Goal: Task Accomplishment & Management: Use online tool/utility

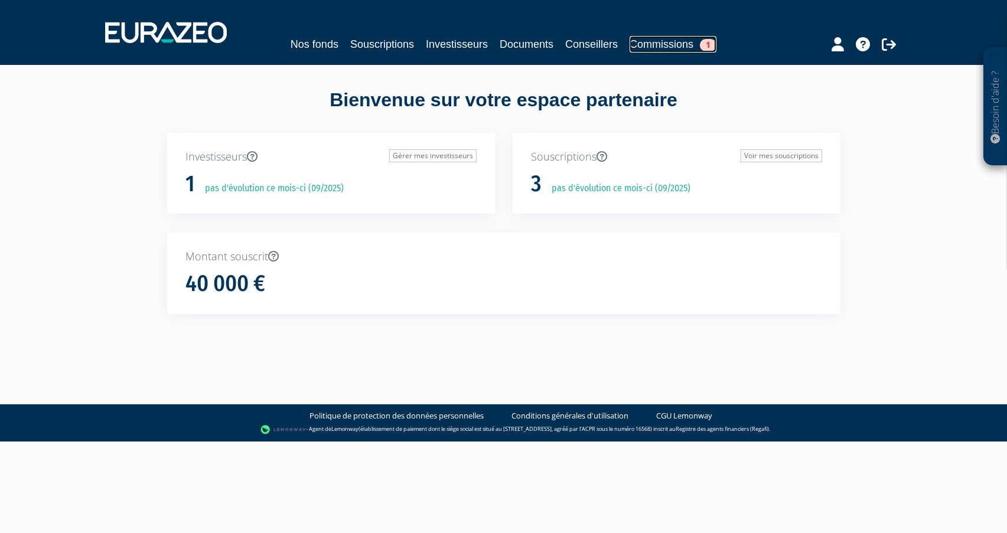
click at [667, 43] on link "Commissions 1" at bounding box center [672, 44] width 87 height 17
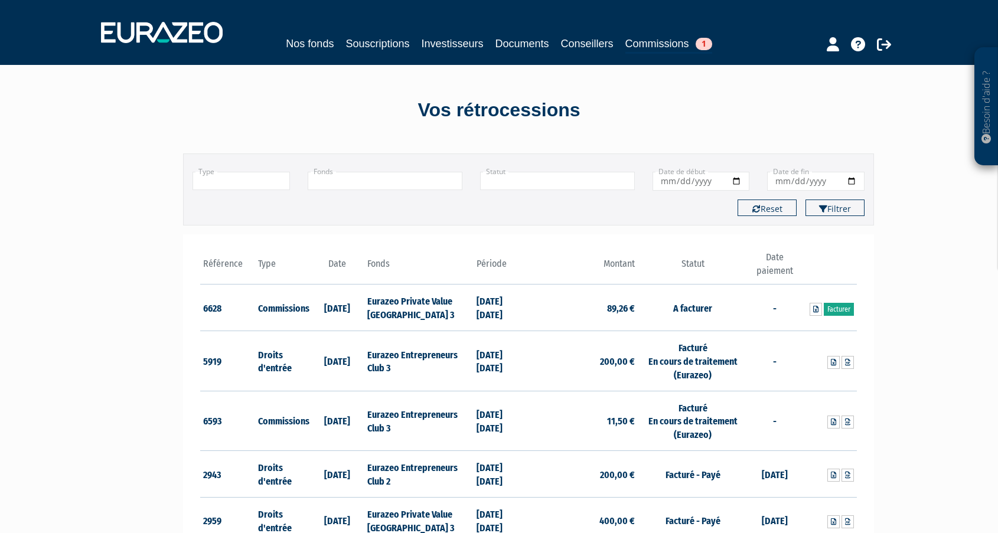
click at [842, 311] on link "Facturer" at bounding box center [839, 309] width 30 height 13
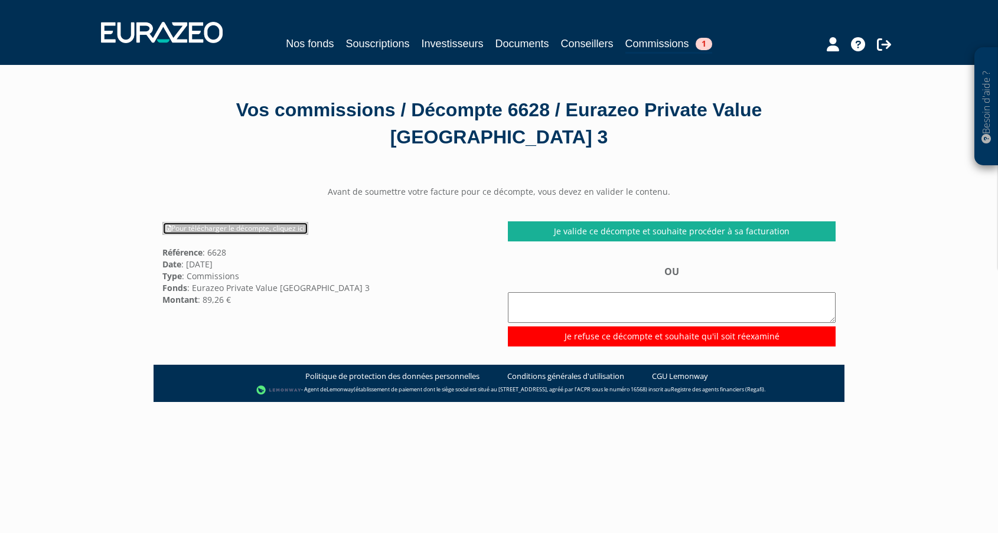
click at [272, 230] on link "Pour télécharger le décompte, cliquez ici" at bounding box center [235, 228] width 146 height 13
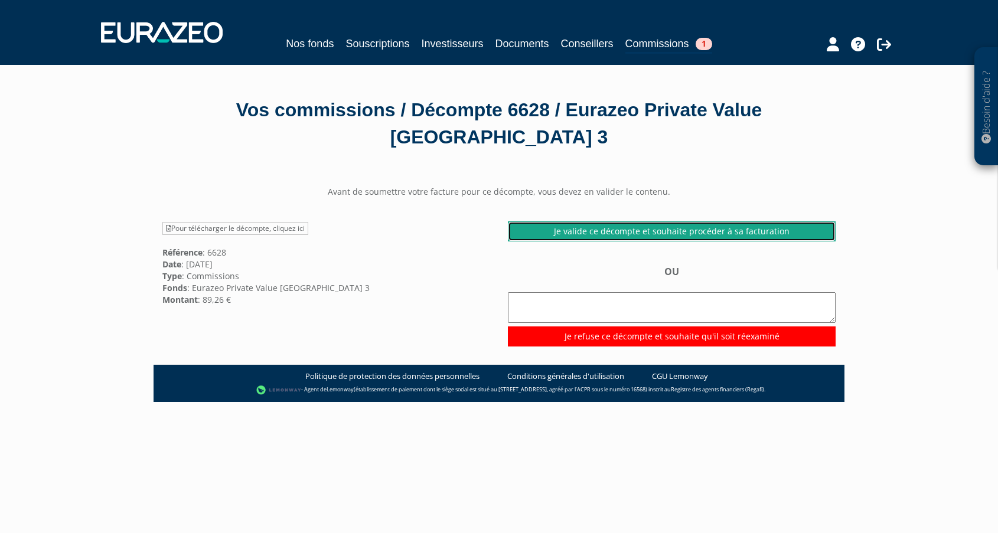
click at [689, 230] on link "Je valide ce décompte et souhaite procéder à sa facturation" at bounding box center [672, 231] width 328 height 20
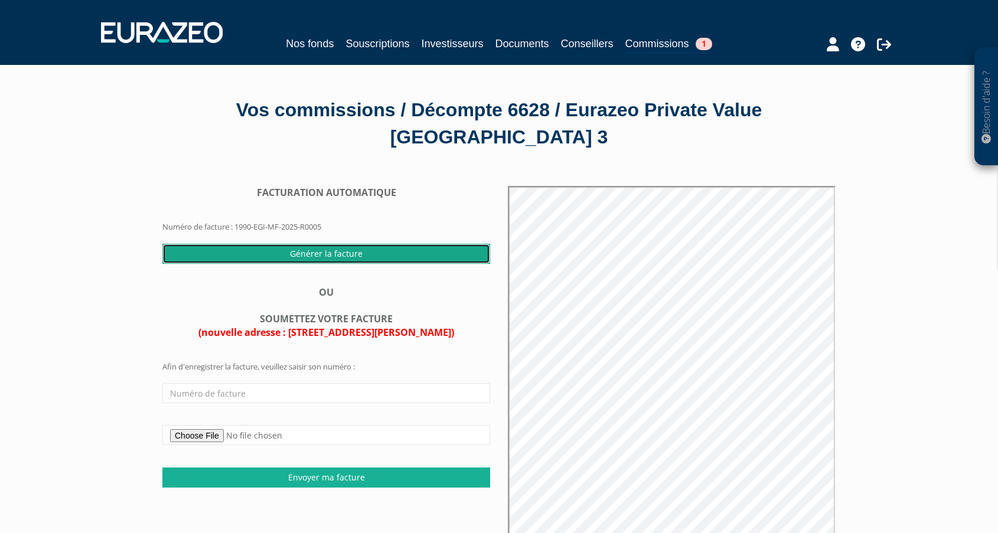
click at [345, 259] on input "Générer la facture" at bounding box center [326, 254] width 328 height 20
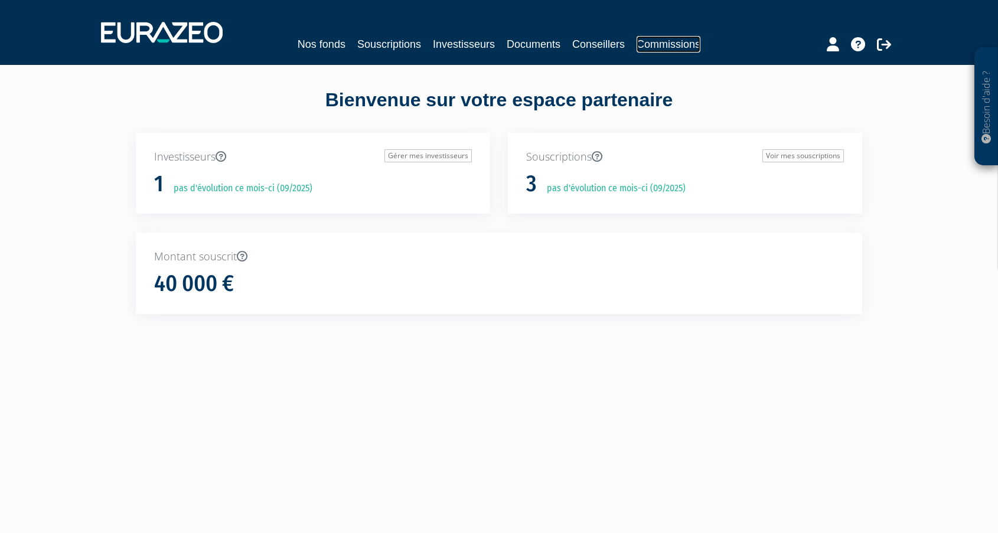
click at [699, 48] on link "Commissions" at bounding box center [668, 44] width 64 height 17
